Goal: Transaction & Acquisition: Purchase product/service

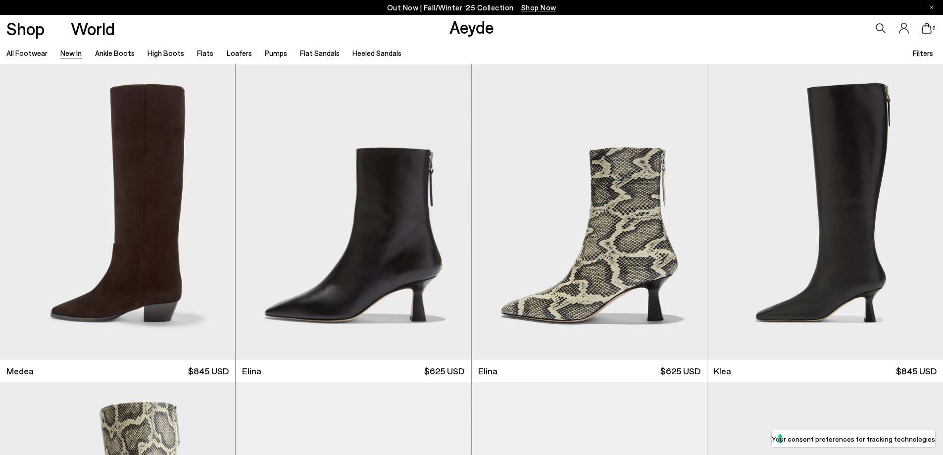
scroll to position [941, 0]
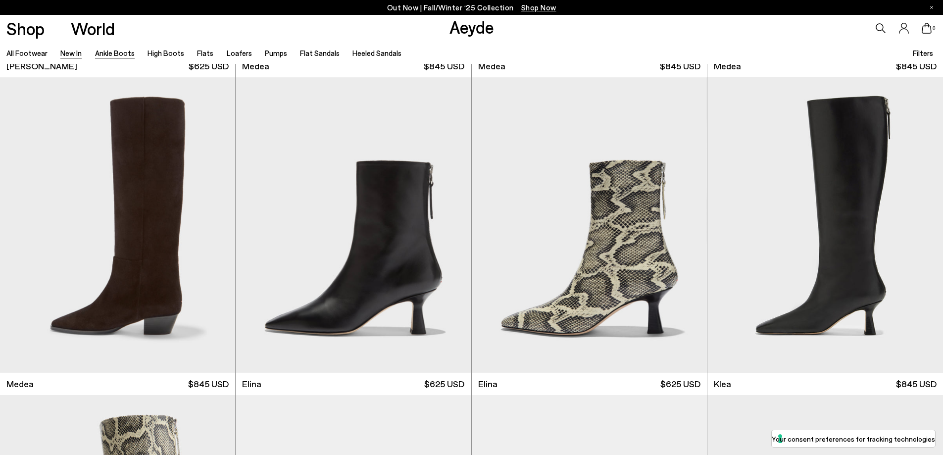
click at [118, 50] on link "Ankle Boots" at bounding box center [115, 53] width 40 height 9
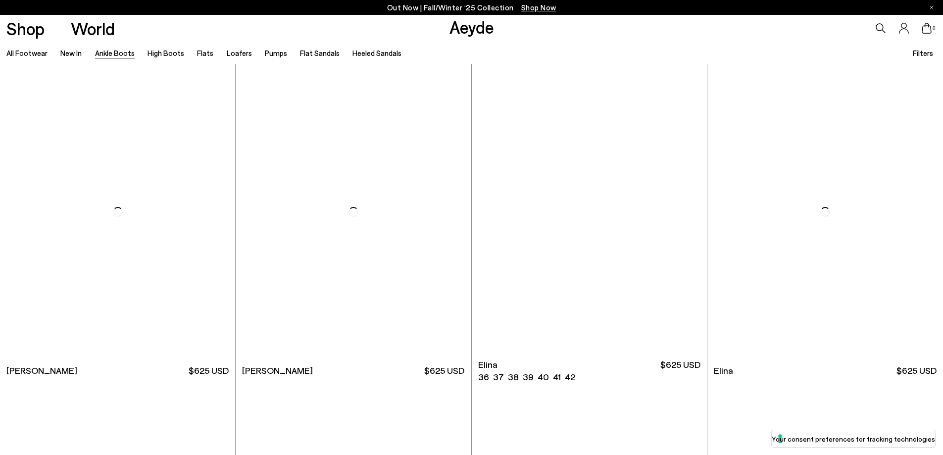
scroll to position [297, 0]
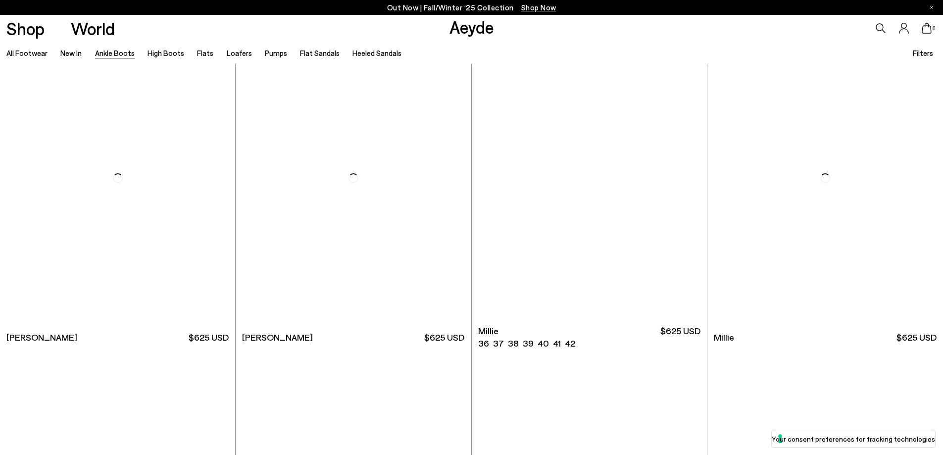
scroll to position [2278, 0]
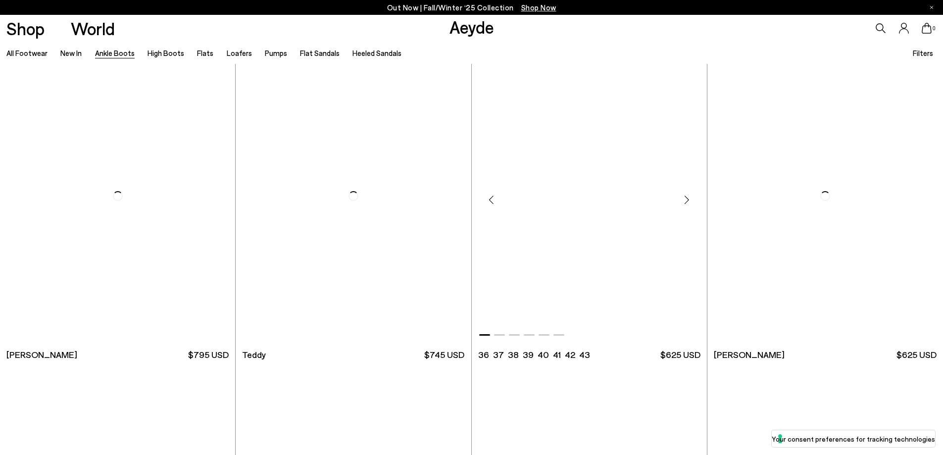
scroll to position [4160, 0]
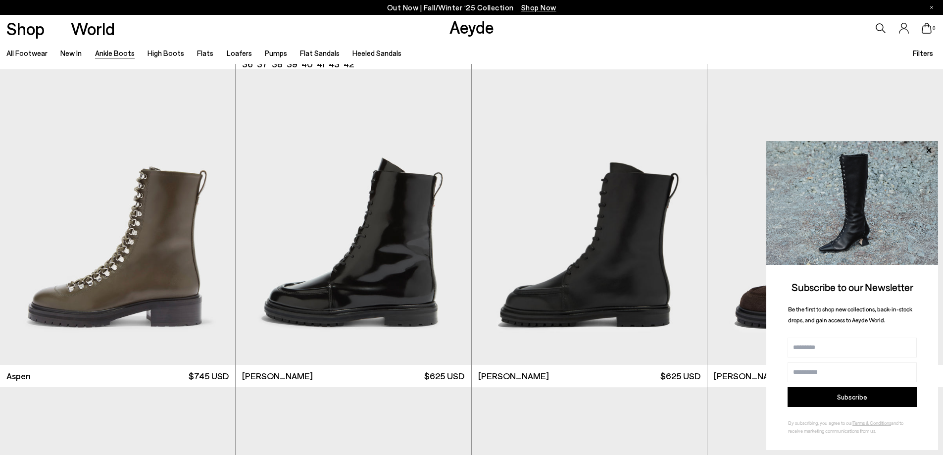
scroll to position [5101, 0]
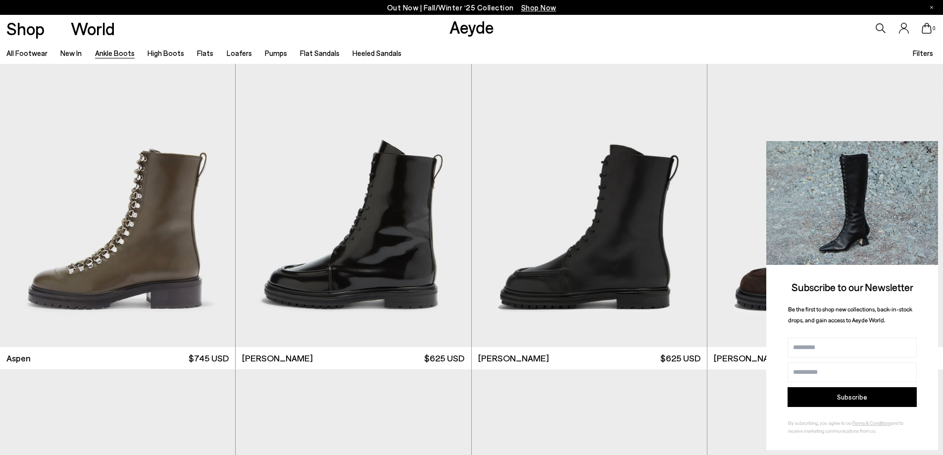
click at [928, 148] on icon at bounding box center [929, 150] width 13 height 13
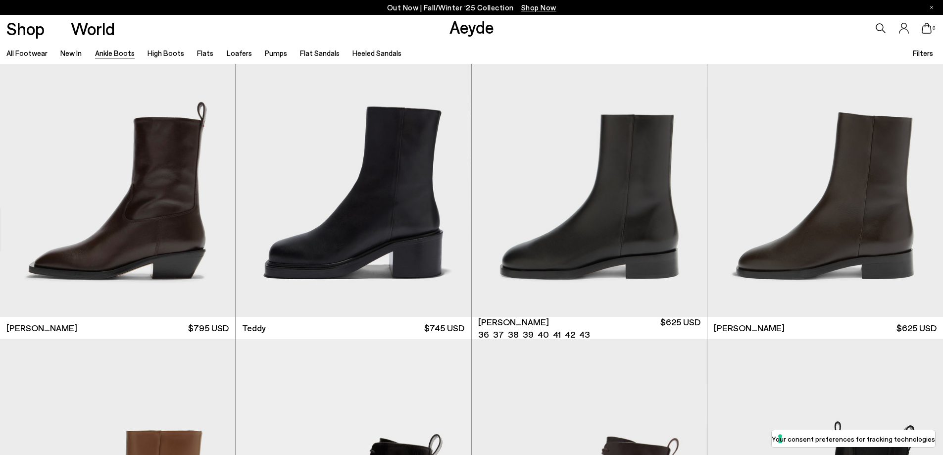
scroll to position [4160, 0]
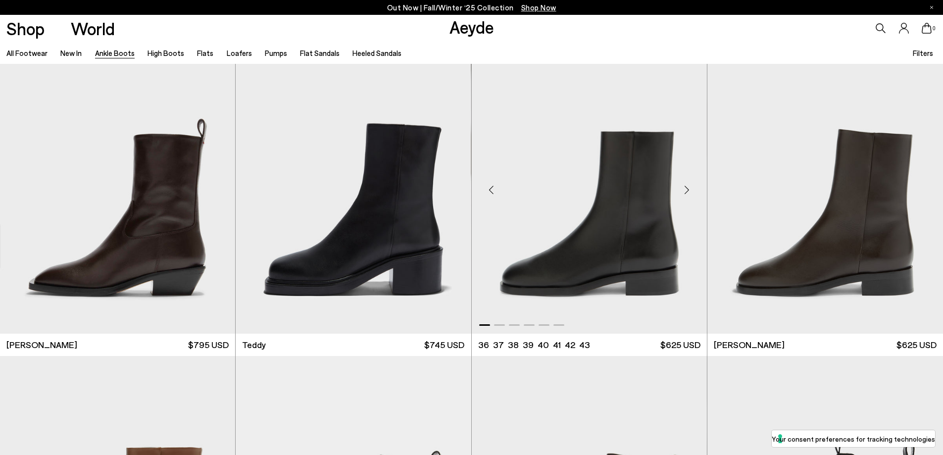
click at [531, 285] on img "1 / 6" at bounding box center [589, 186] width 235 height 296
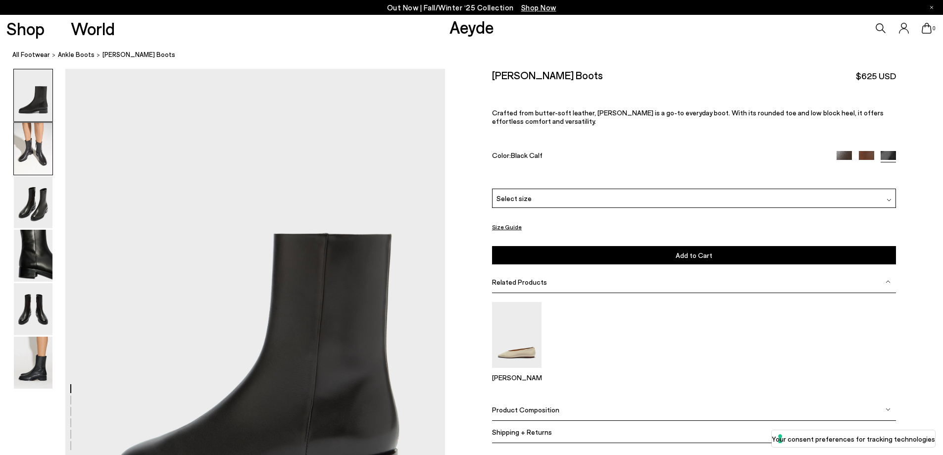
click at [22, 154] on img at bounding box center [33, 149] width 39 height 52
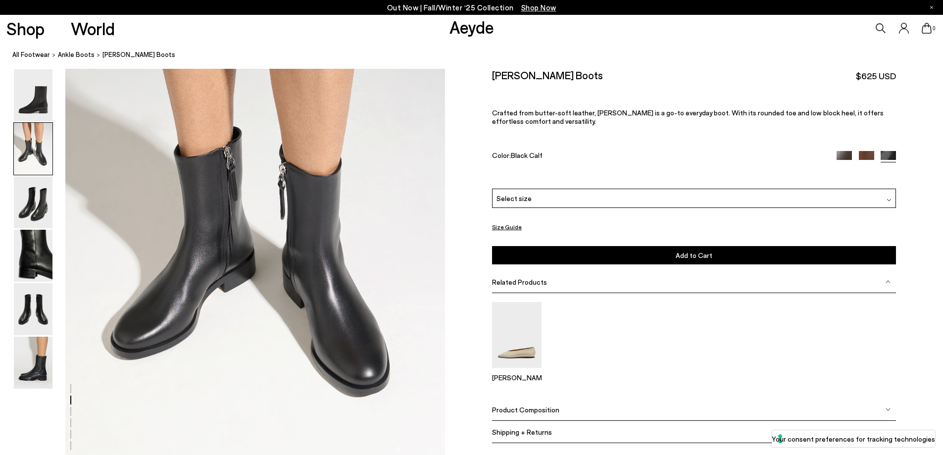
scroll to position [608, 0]
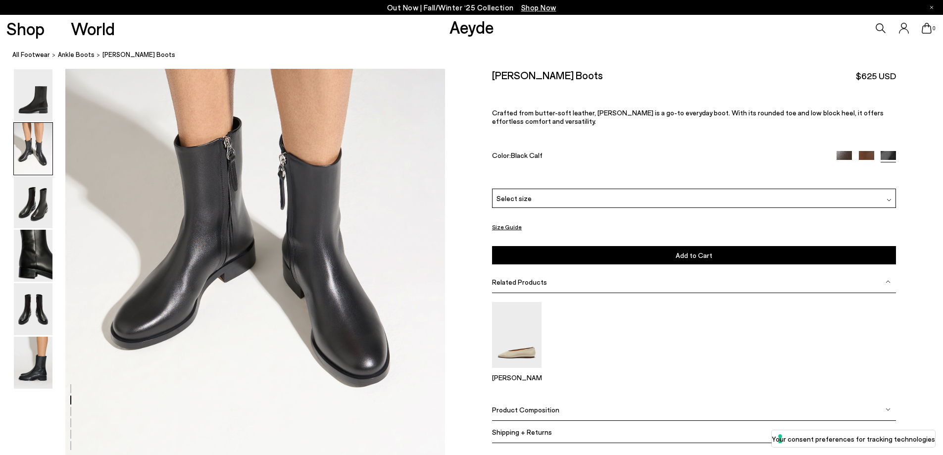
click at [849, 152] on img at bounding box center [844, 158] width 15 height 15
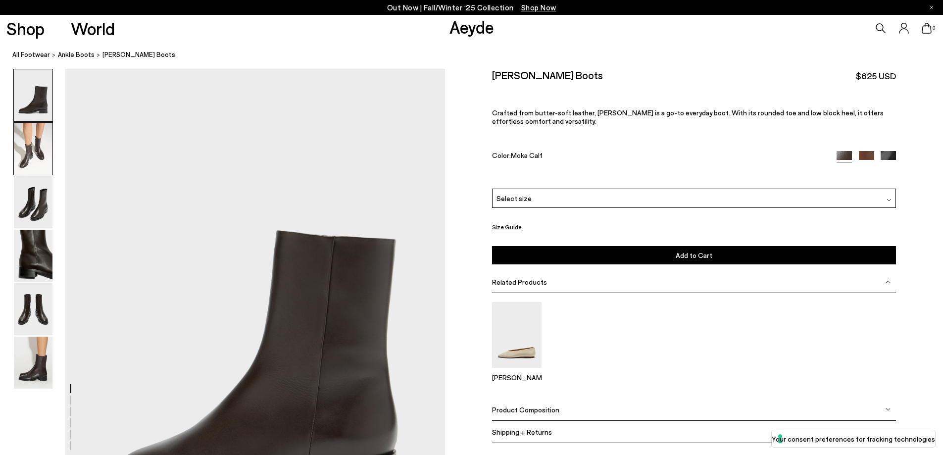
click at [31, 157] on img at bounding box center [33, 149] width 39 height 52
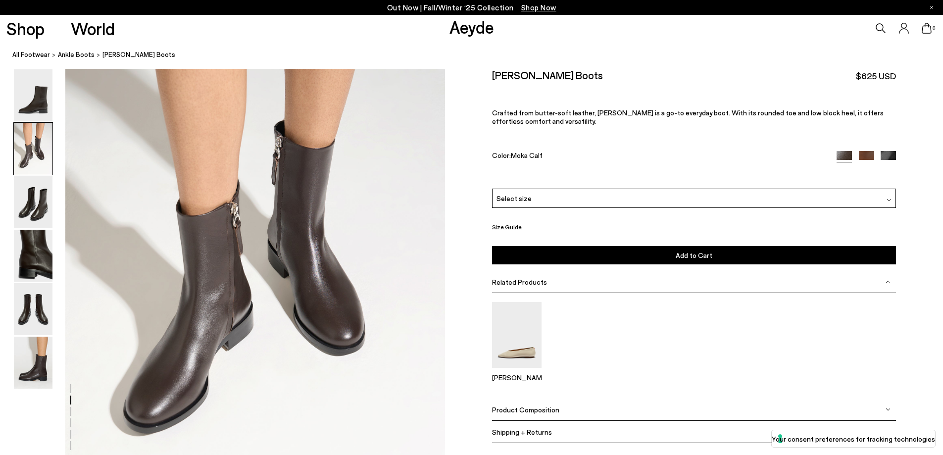
scroll to position [608, 0]
